Goal: Browse casually

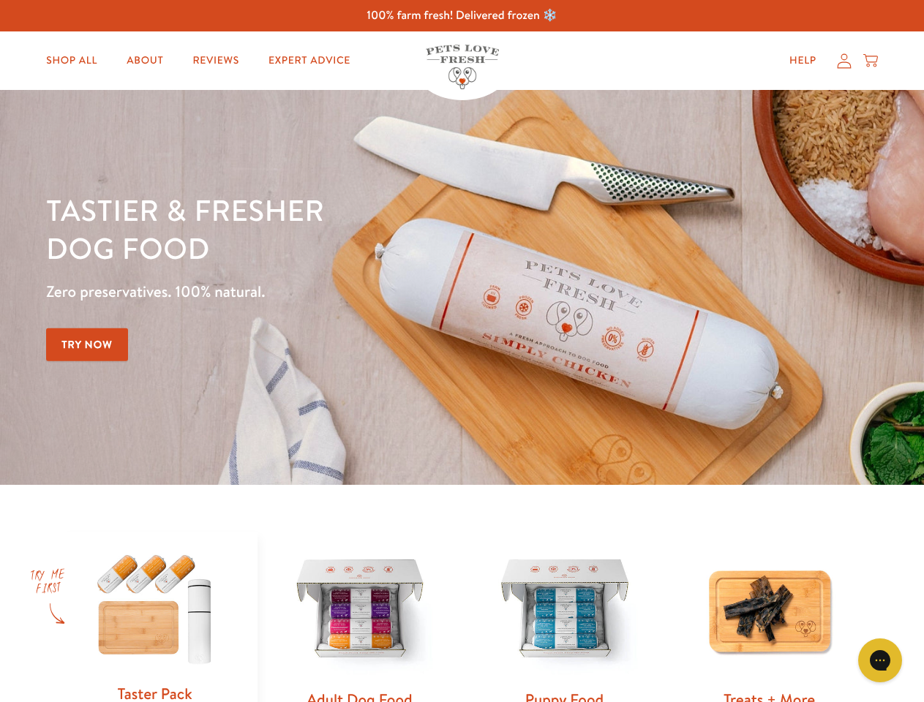
click at [461, 351] on div "Tastier & fresher dog food Zero preservatives. 100% natural. Try Now" at bounding box center [323, 287] width 554 height 193
click at [880, 660] on icon "Gorgias live chat" at bounding box center [879, 660] width 14 height 14
